Goal: Information Seeking & Learning: Learn about a topic

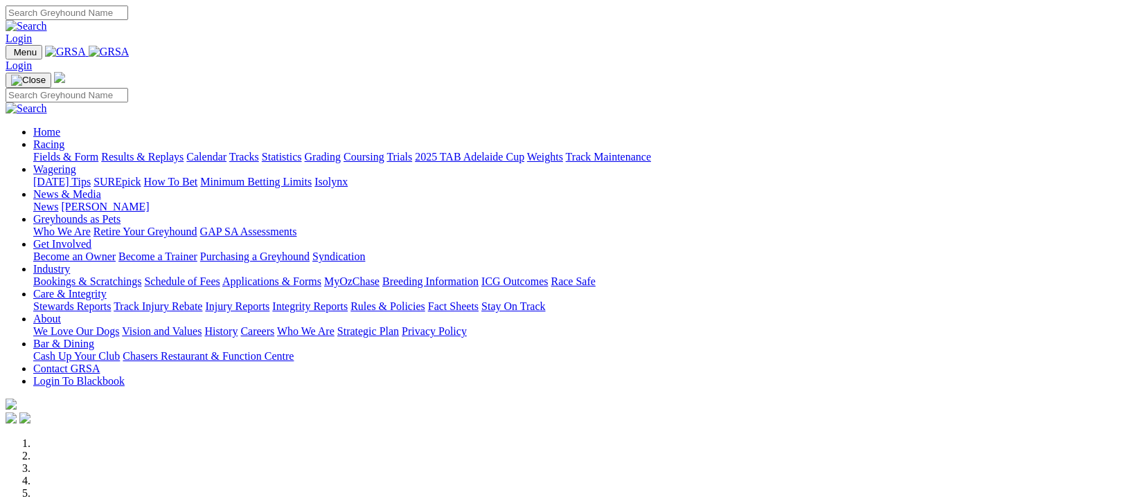
scroll to position [185, 0]
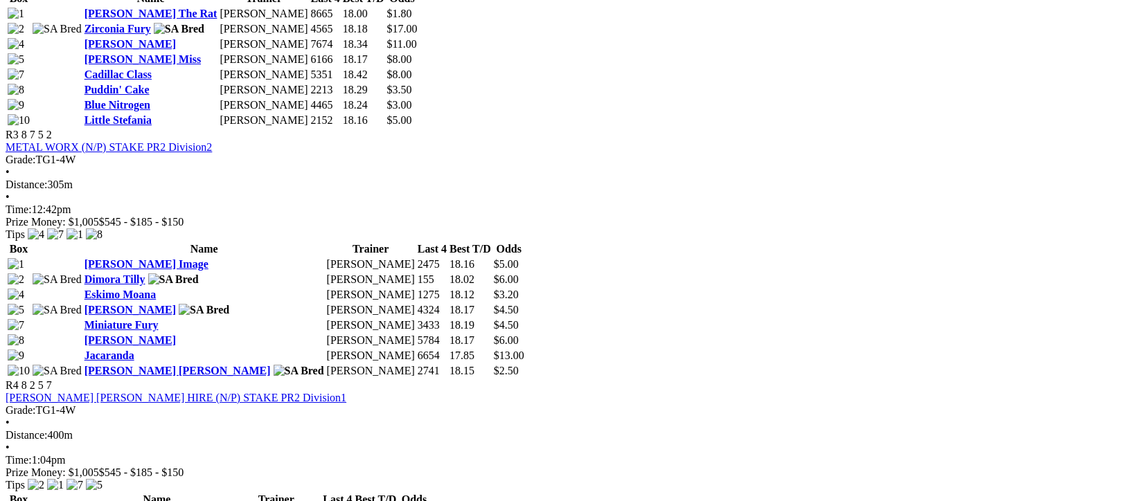
scroll to position [923, 0]
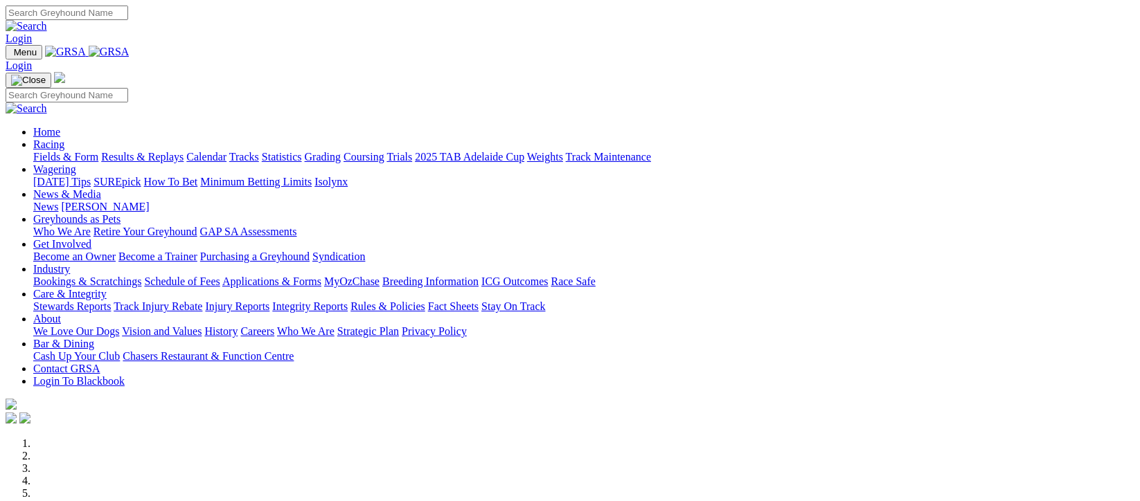
scroll to position [369, 0]
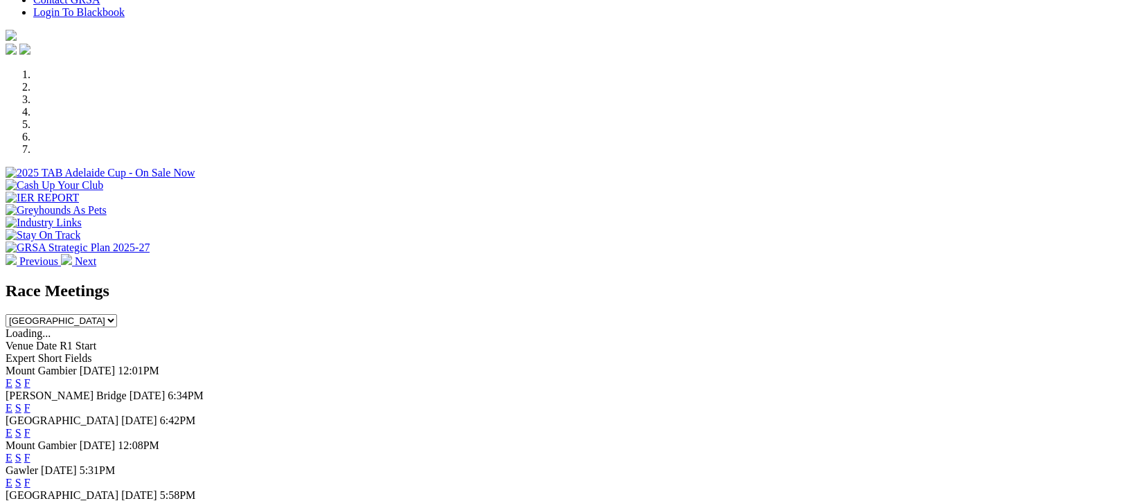
click at [30, 427] on link "F" at bounding box center [27, 433] width 6 height 12
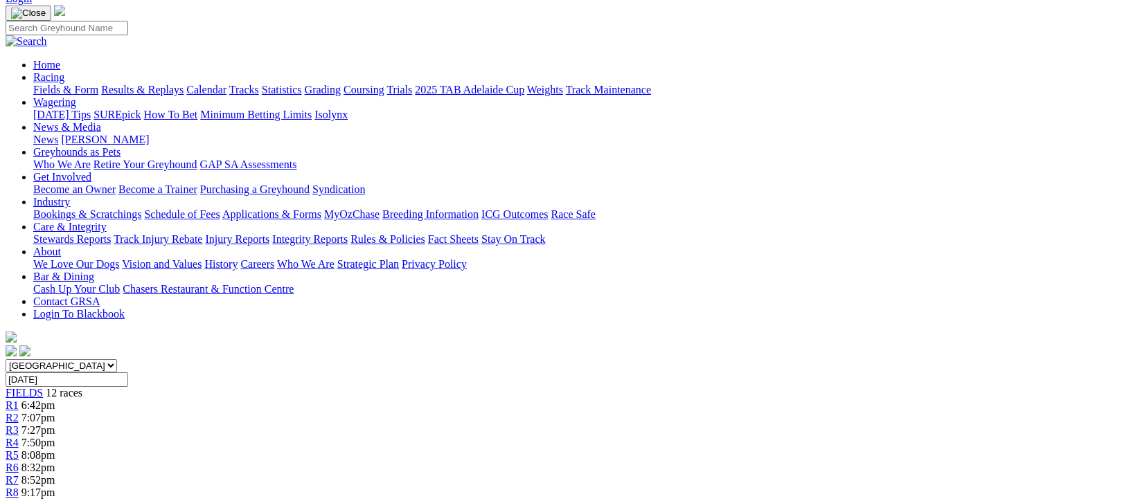
scroll to position [185, 0]
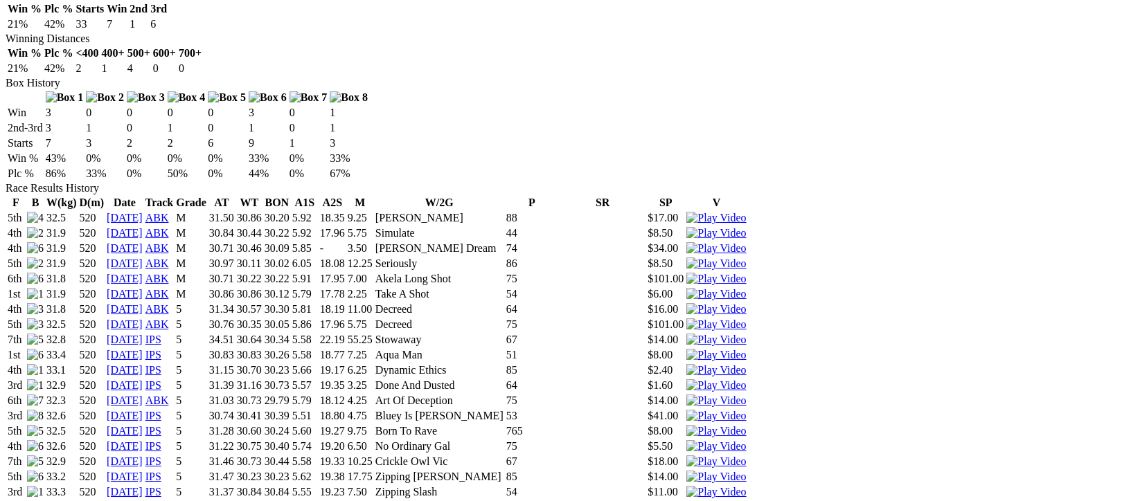
scroll to position [923, 0]
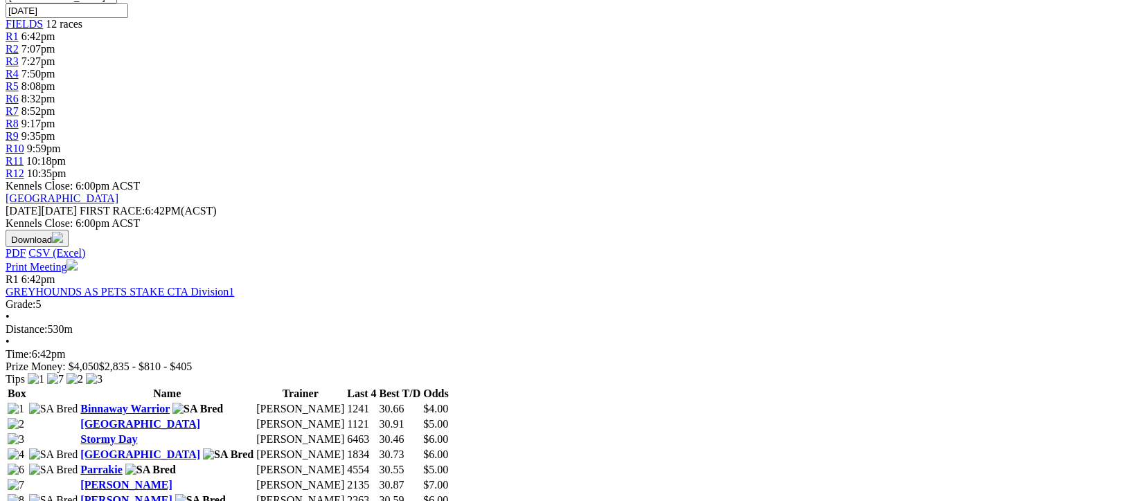
scroll to position [554, 0]
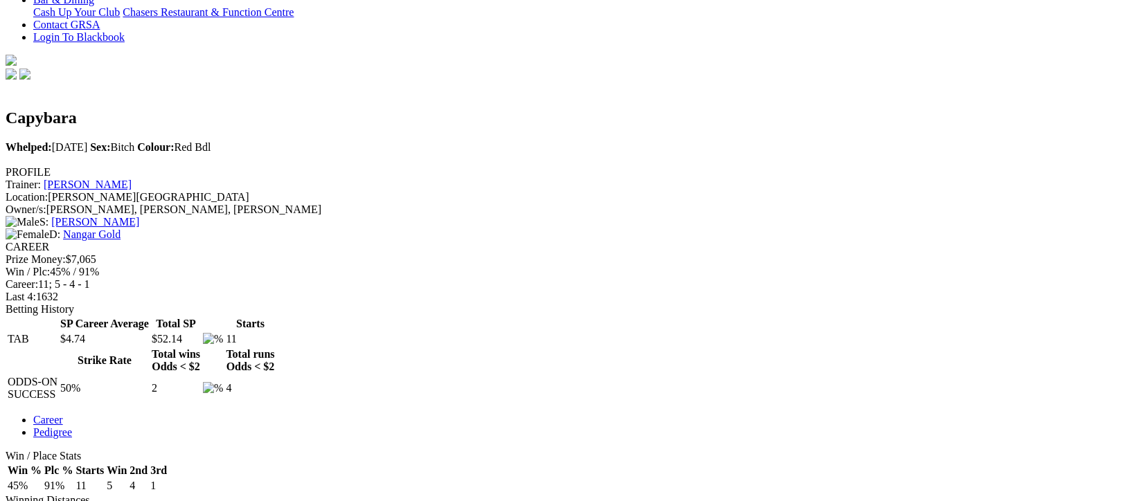
scroll to position [461, 0]
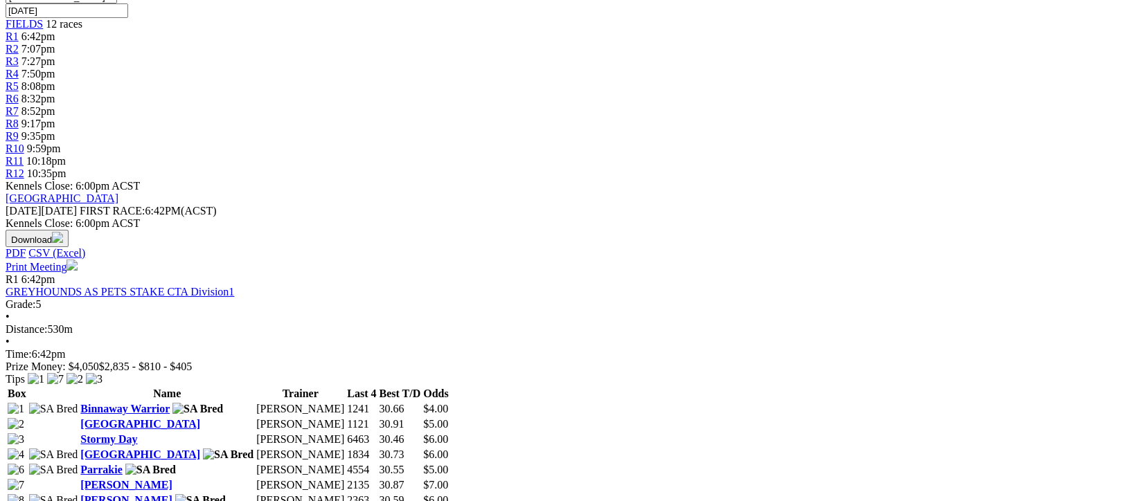
scroll to position [554, 0]
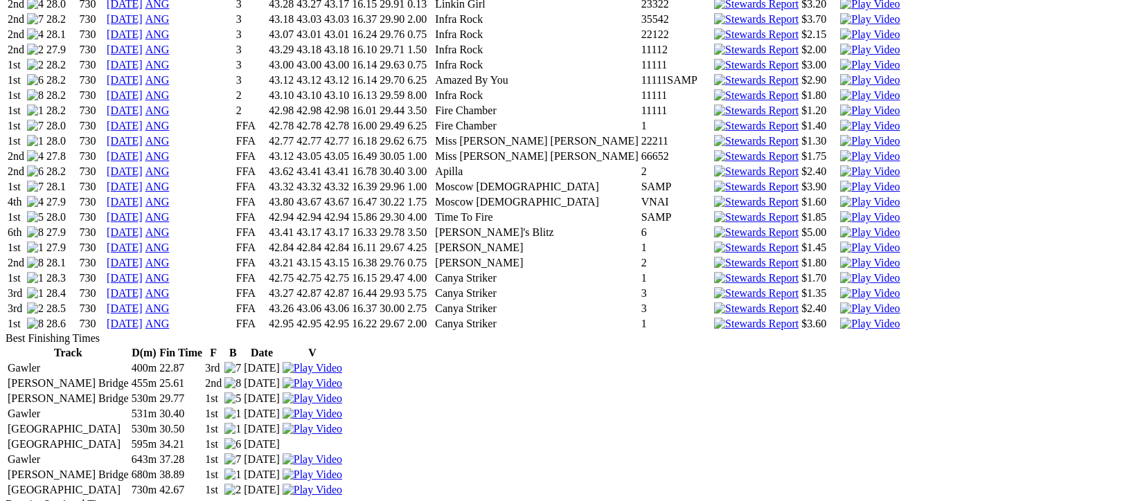
scroll to position [2492, 0]
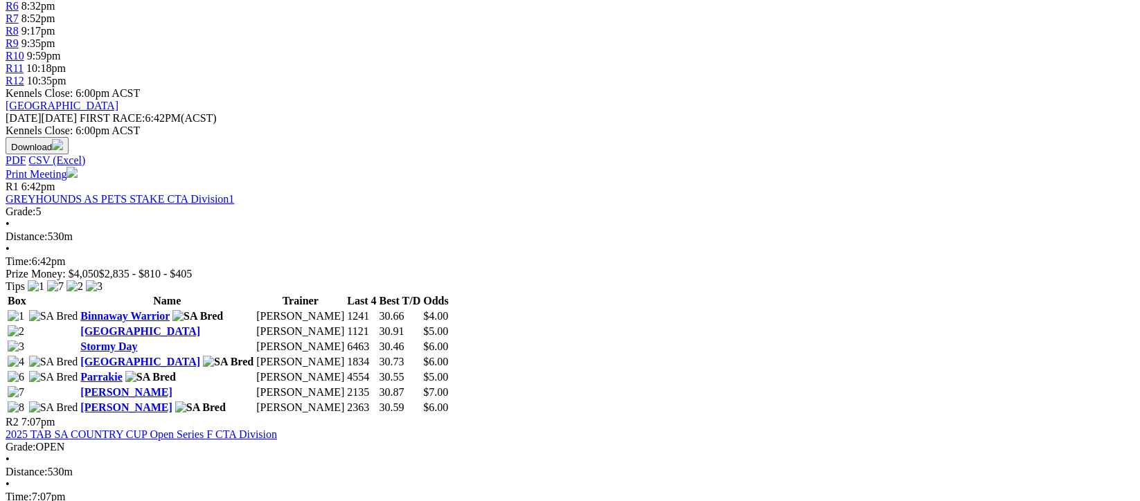
scroll to position [646, 0]
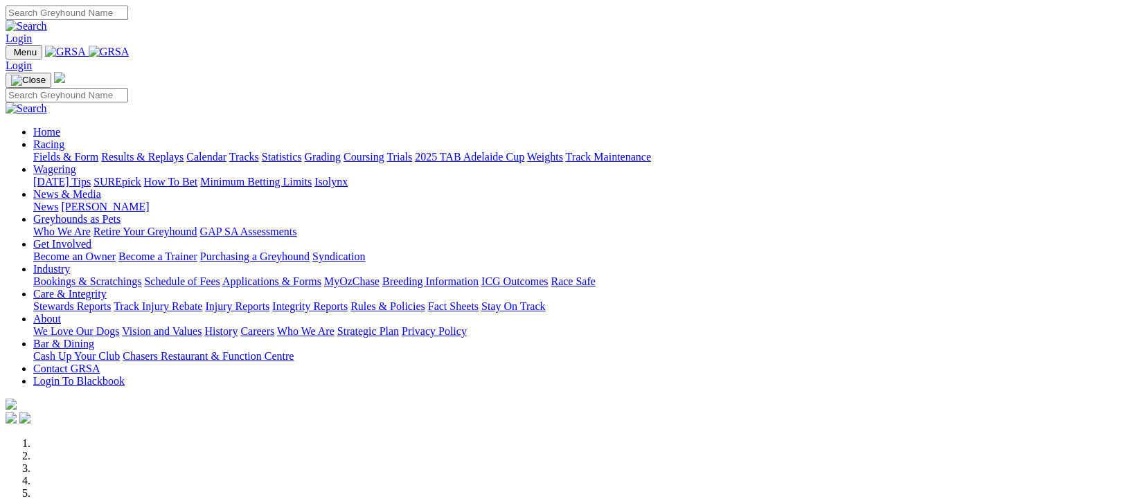
scroll to position [276, 0]
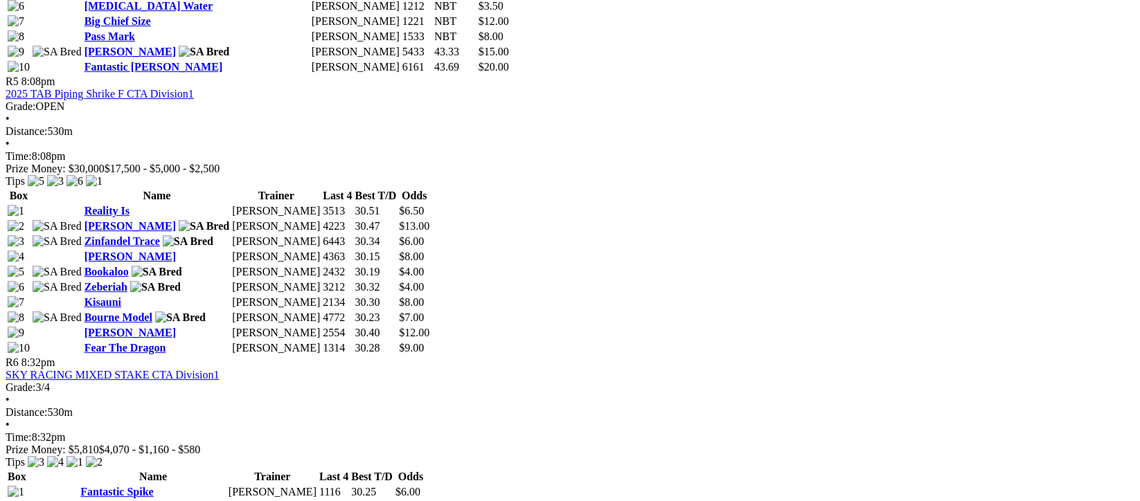
scroll to position [1384, 0]
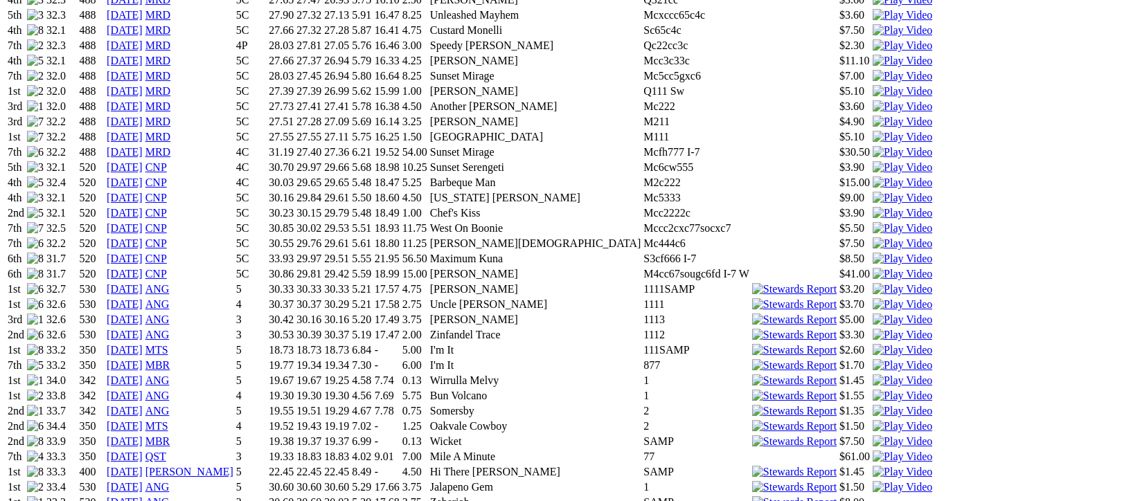
scroll to position [1477, 0]
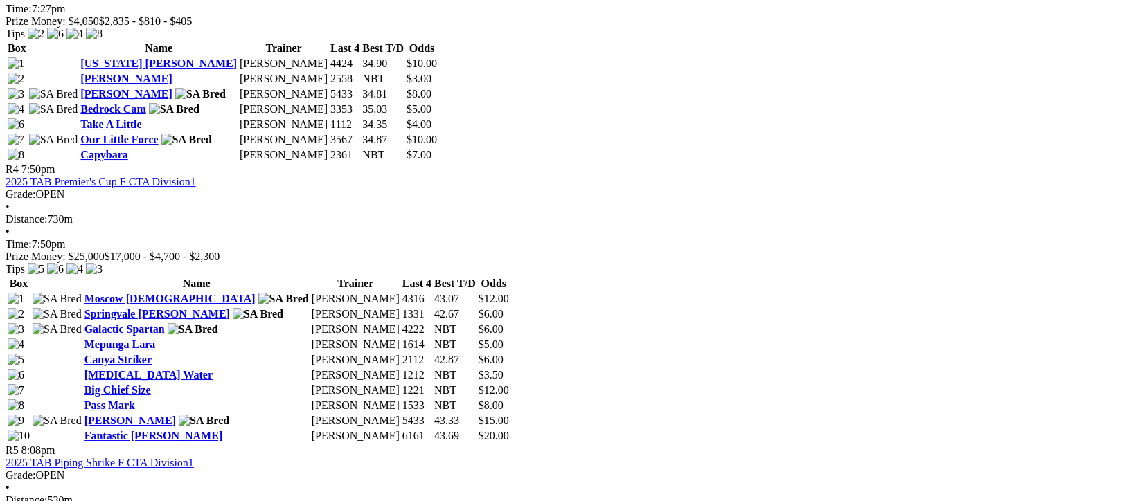
scroll to position [1384, 0]
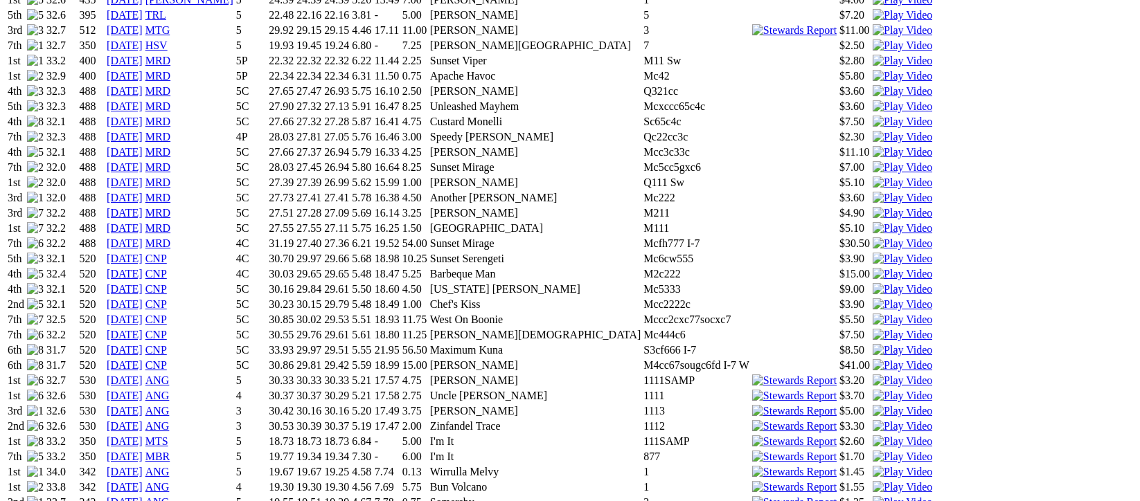
scroll to position [1384, 0]
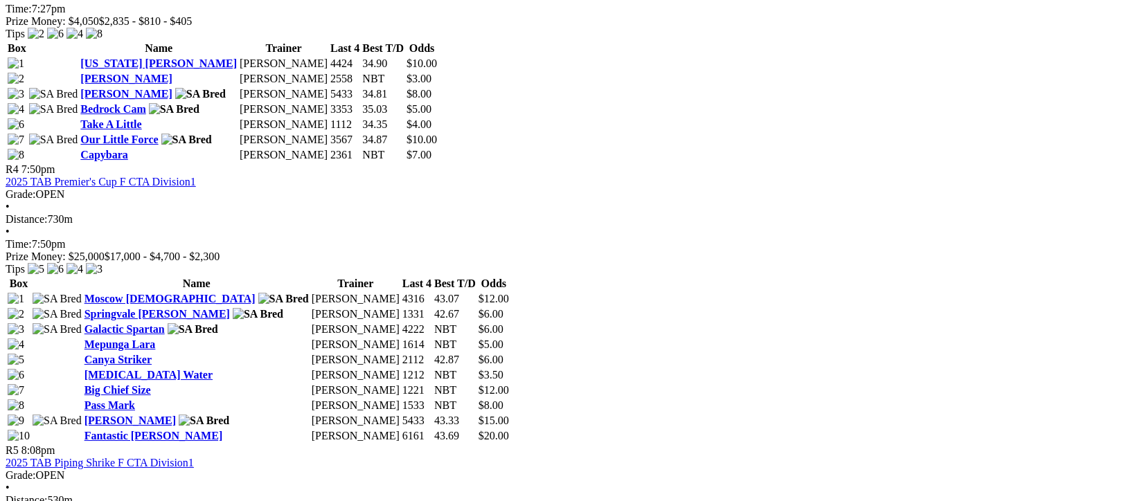
scroll to position [1384, 0]
